Goal: Information Seeking & Learning: Learn about a topic

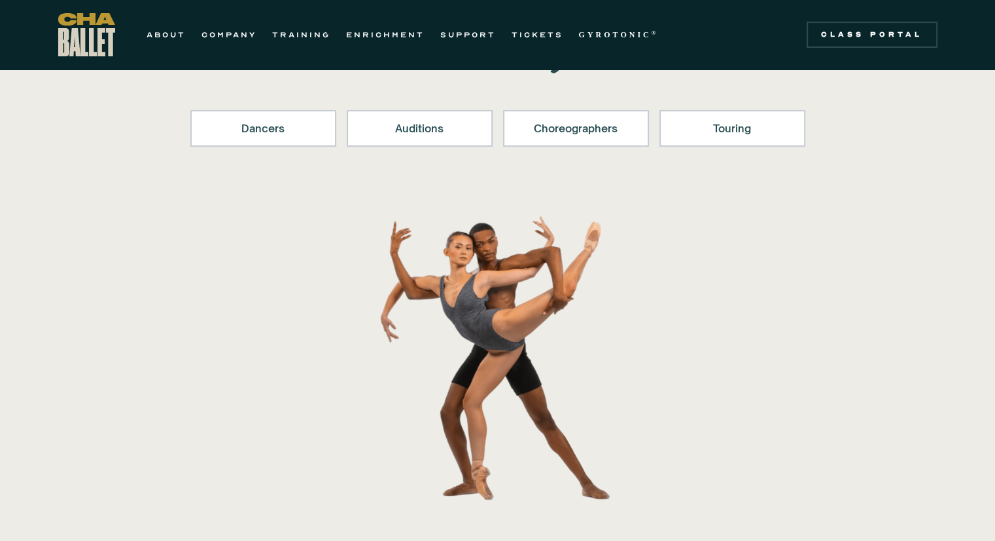
scroll to position [164, 0]
click at [177, 37] on link "ABOUT" at bounding box center [166, 35] width 39 height 16
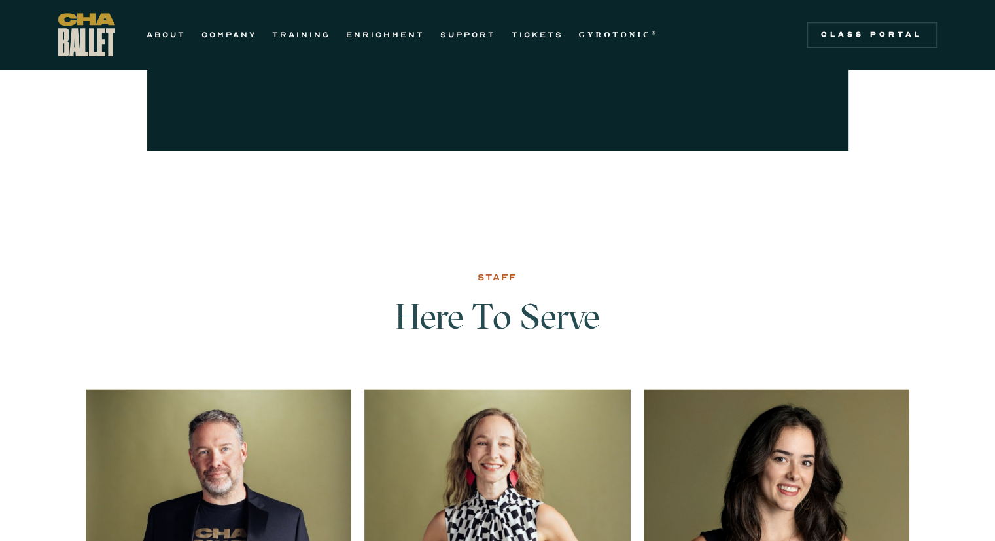
scroll to position [1523, 0]
click at [223, 29] on link "COMPANY" at bounding box center [229, 35] width 55 height 16
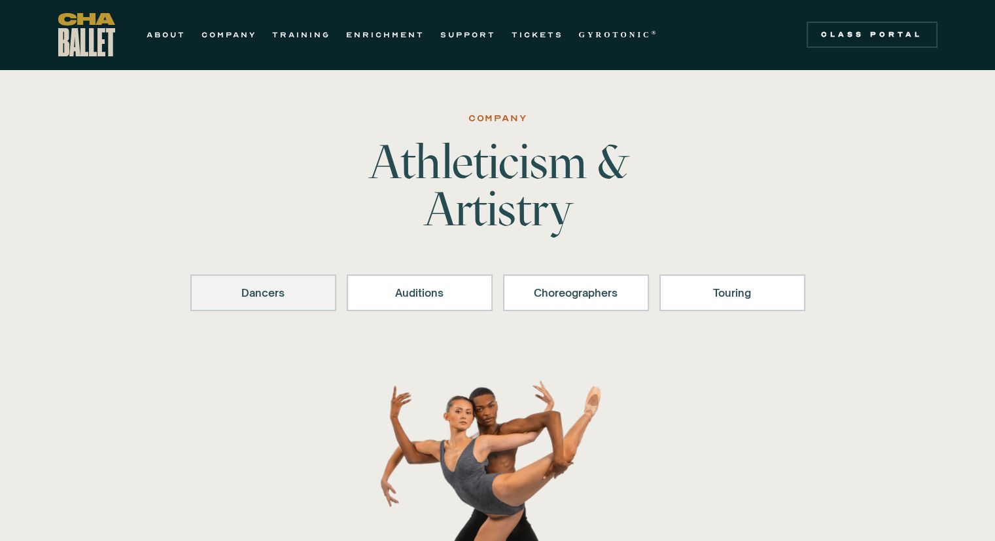
click at [309, 296] on div "Dancers" at bounding box center [263, 293] width 112 height 16
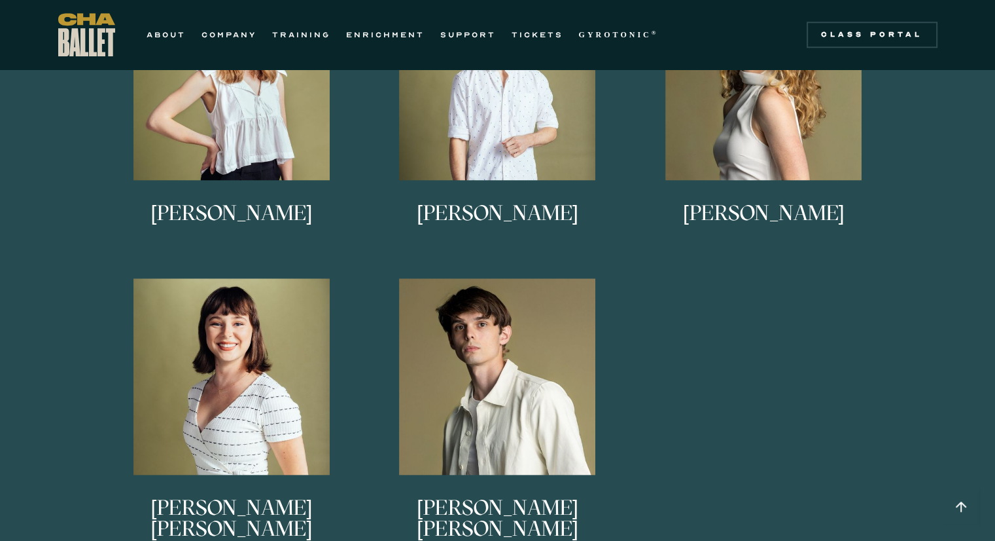
scroll to position [1149, 0]
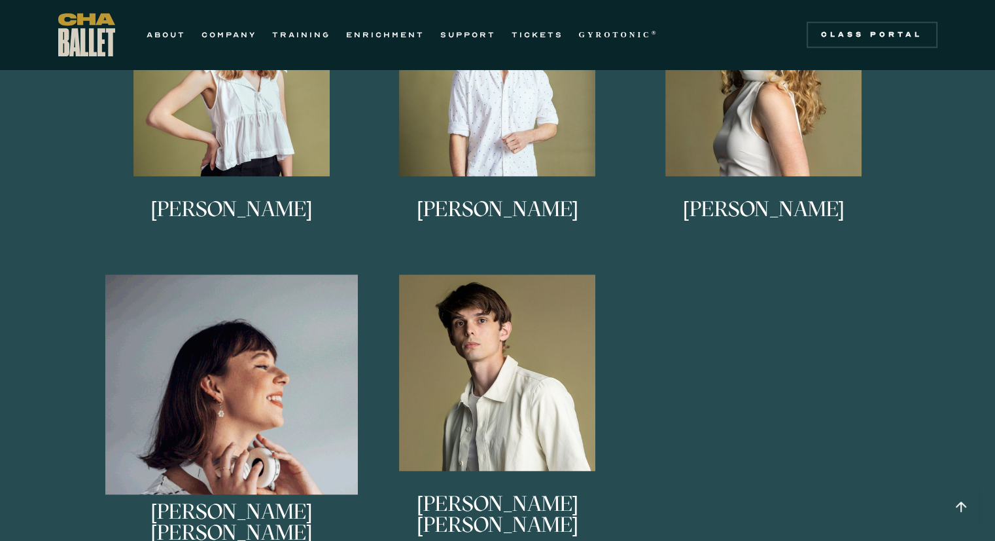
click at [296, 330] on img at bounding box center [231, 400] width 253 height 253
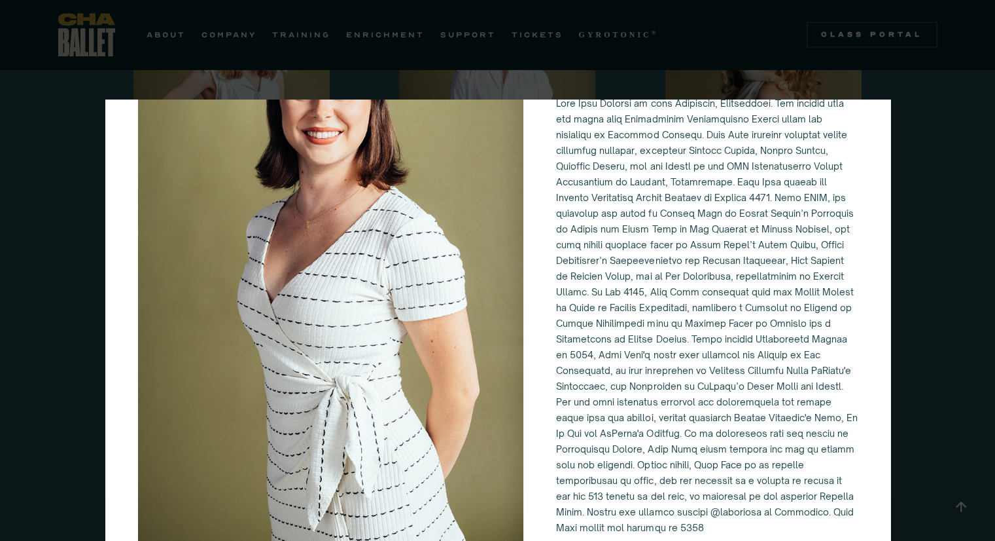
scroll to position [156, 0]
click at [946, 245] on div "[PERSON_NAME] [PERSON_NAME]" at bounding box center [497, 270] width 995 height 541
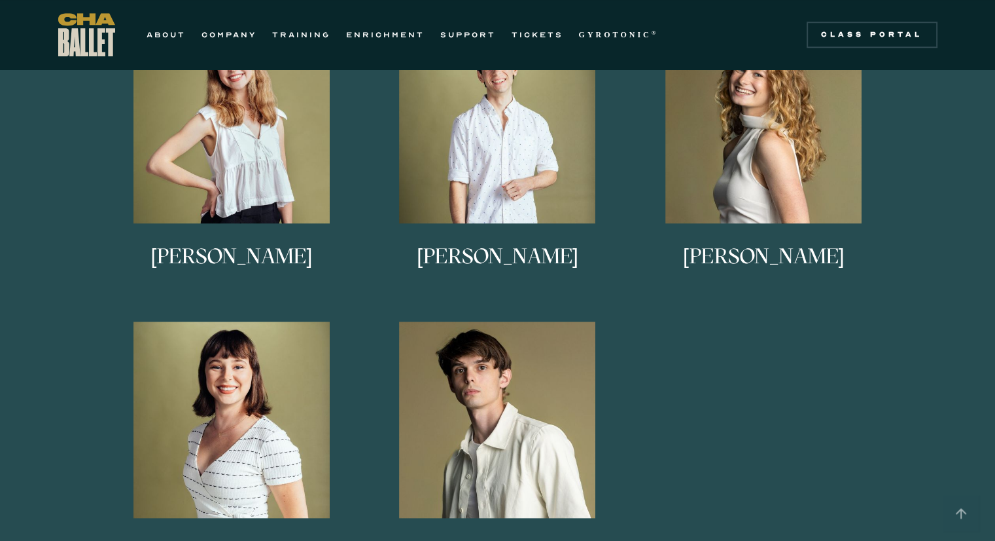
scroll to position [1099, 0]
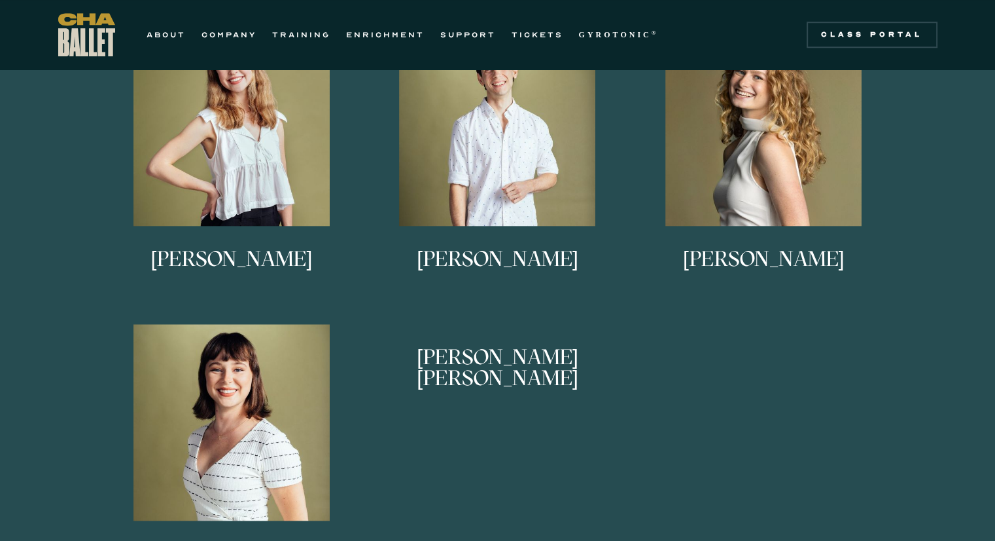
click at [463, 467] on link "Bishop Kaschock-Marenda Bishop began dancing at Philadelphia Dance Theatre and …" at bounding box center [497, 461] width 253 height 275
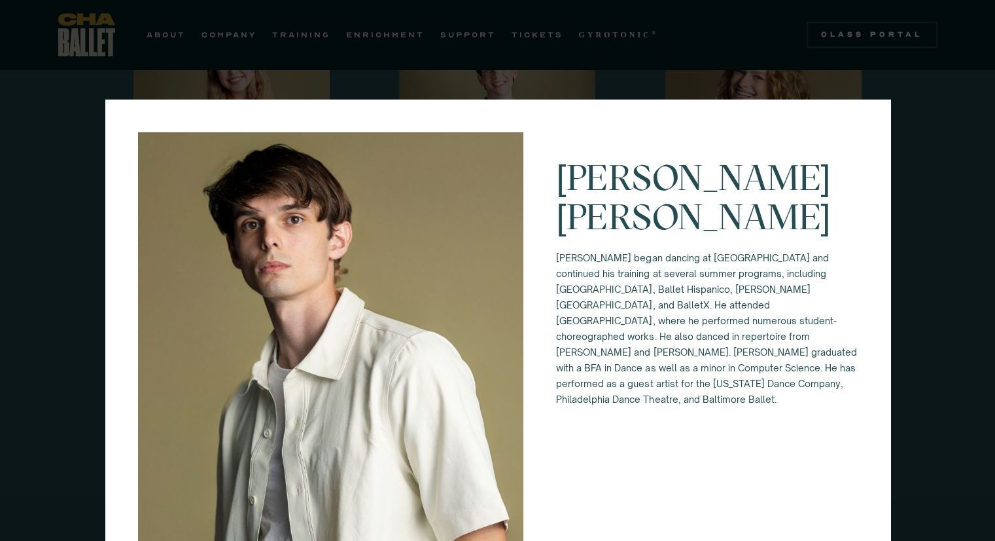
click at [933, 362] on div "Bishop Kaschock-Marenda Bishop began dancing at Philadelphia Dance Theatre and …" at bounding box center [497, 270] width 995 height 541
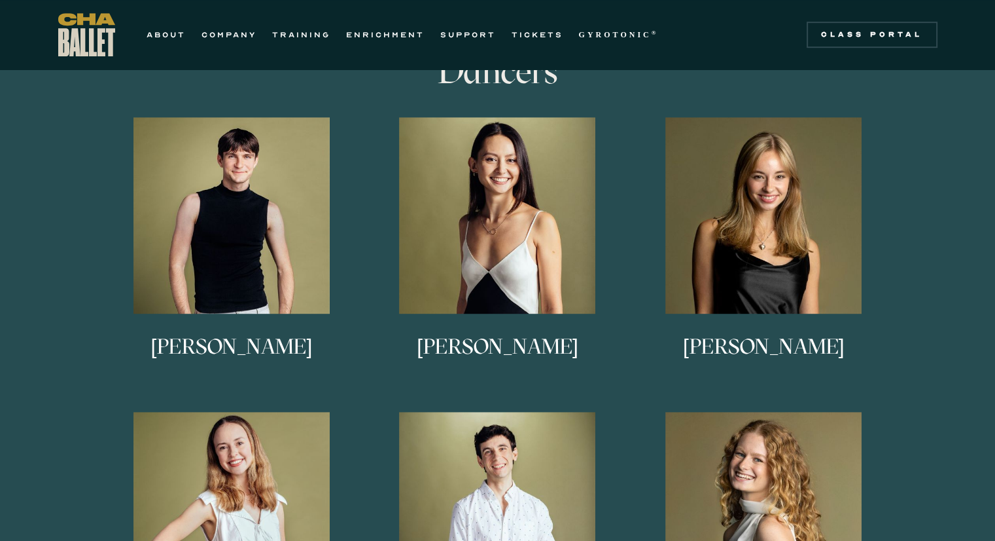
scroll to position [699, 0]
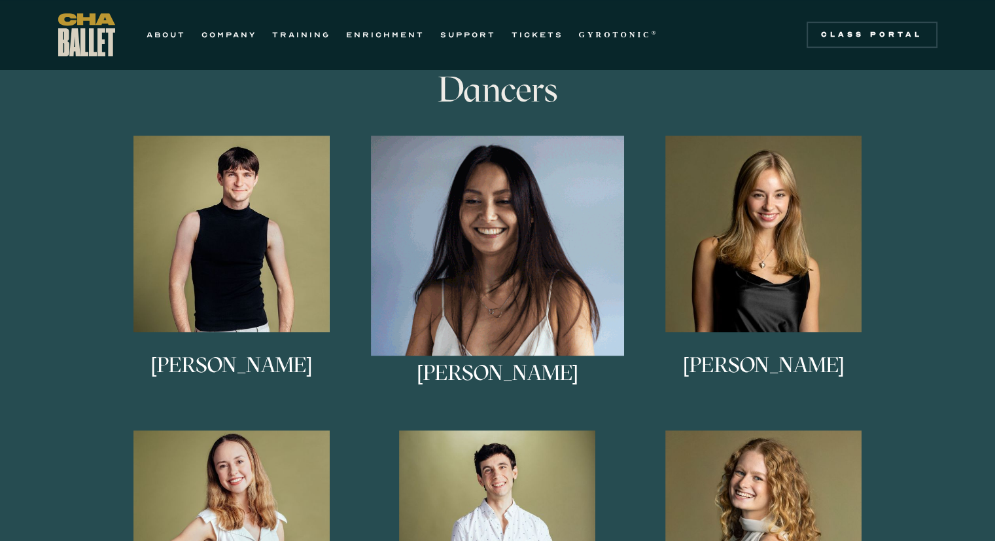
click at [553, 294] on img at bounding box center [497, 261] width 253 height 253
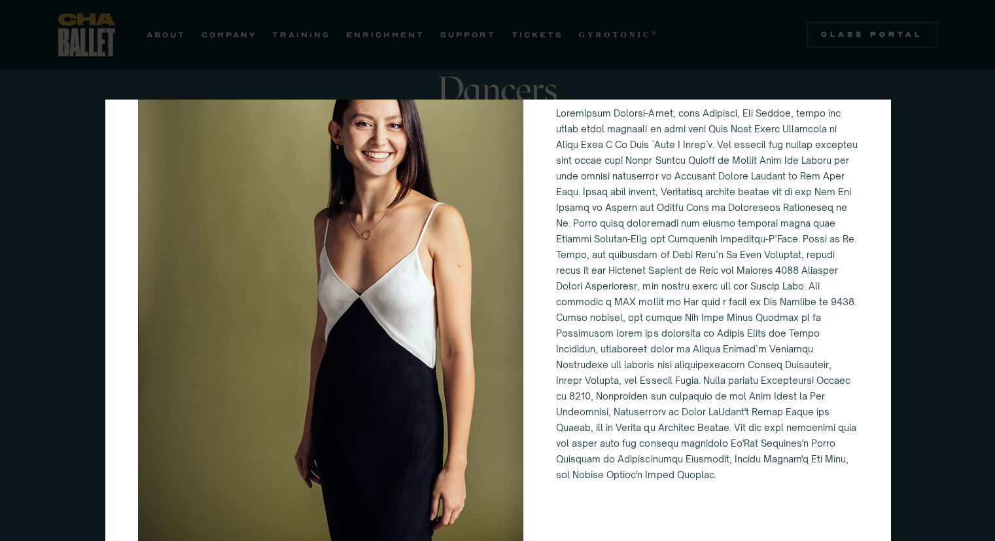
scroll to position [120, 0]
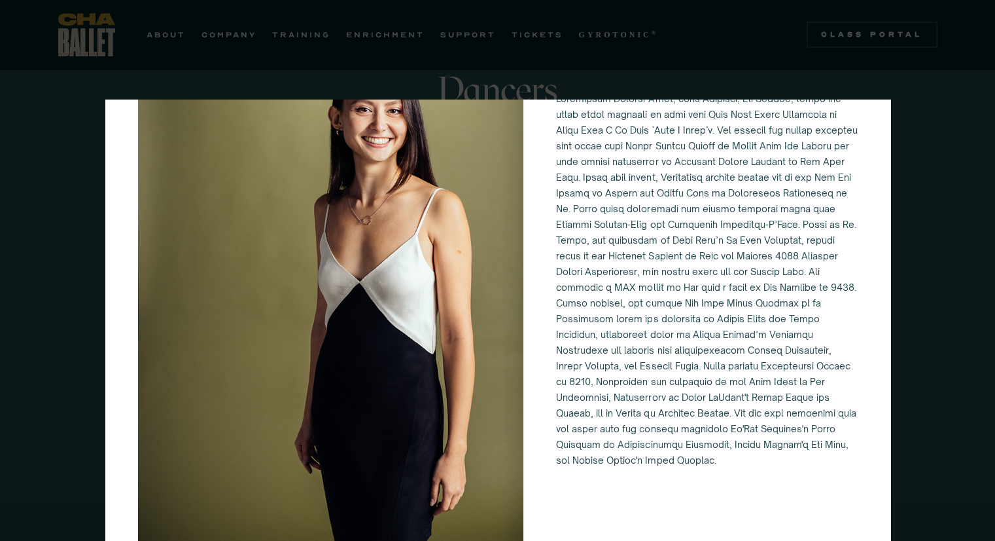
click at [916, 209] on div "Alessandra Ferrari-Wong" at bounding box center [497, 270] width 995 height 541
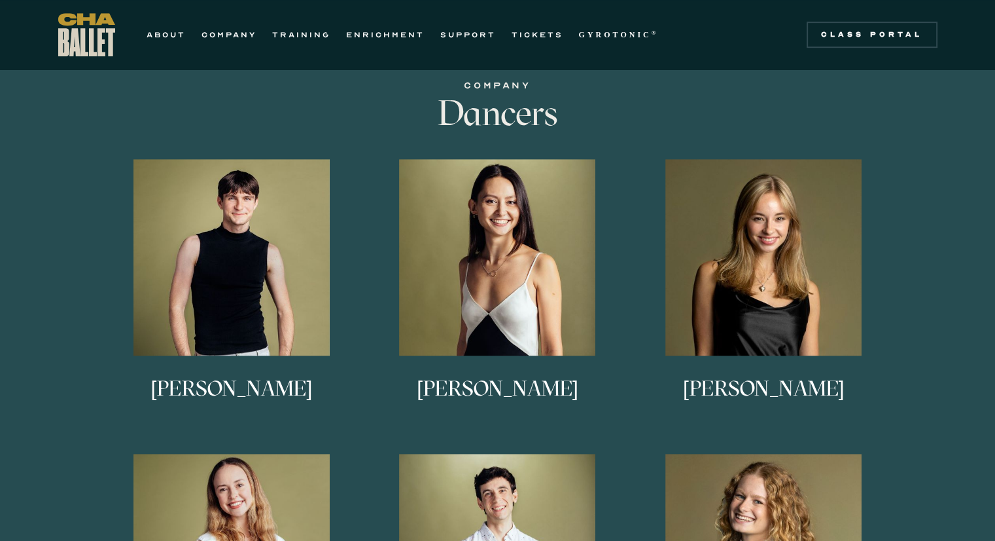
scroll to position [675, 0]
click at [167, 29] on link "ABOUT" at bounding box center [166, 35] width 39 height 16
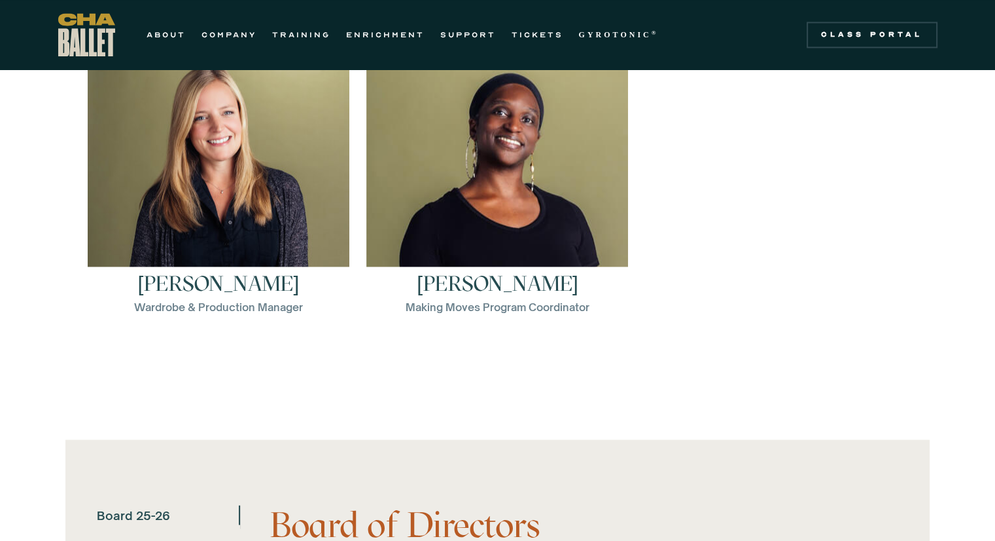
scroll to position [1988, 0]
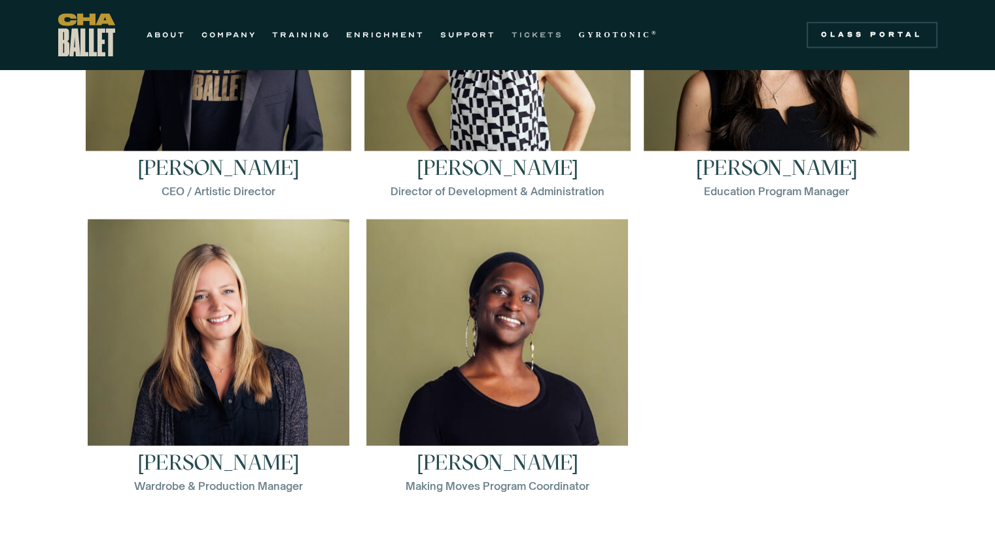
click at [539, 27] on link "TICKETS" at bounding box center [538, 35] width 52 height 16
